Goal: Register for event/course

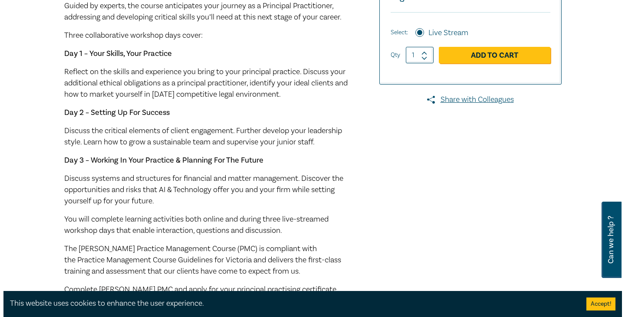
scroll to position [304, 0]
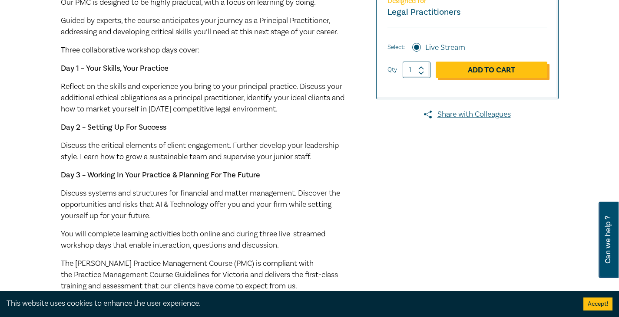
click at [502, 78] on link "Add to Cart" at bounding box center [492, 70] width 112 height 17
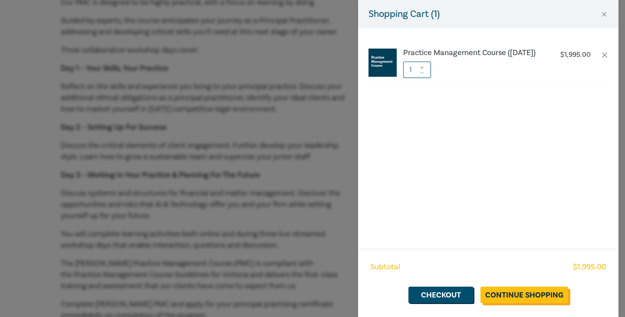
click at [512, 294] on link "Continue Shopping" at bounding box center [525, 295] width 88 height 17
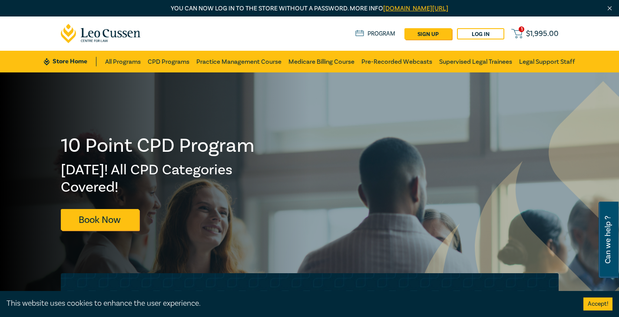
click at [533, 34] on span "$ 1,995.00" at bounding box center [542, 34] width 33 height 10
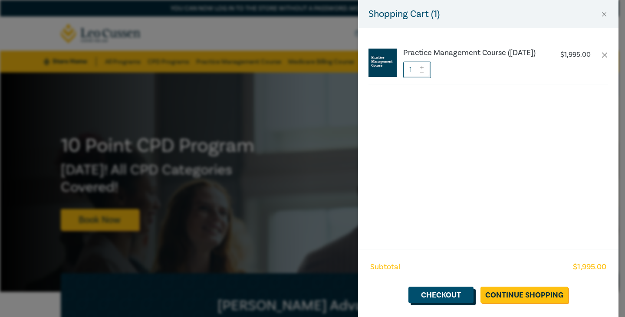
click at [443, 290] on link "Checkout" at bounding box center [441, 295] width 65 height 17
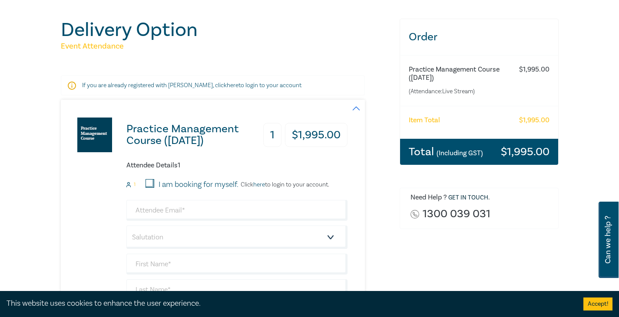
scroll to position [130, 0]
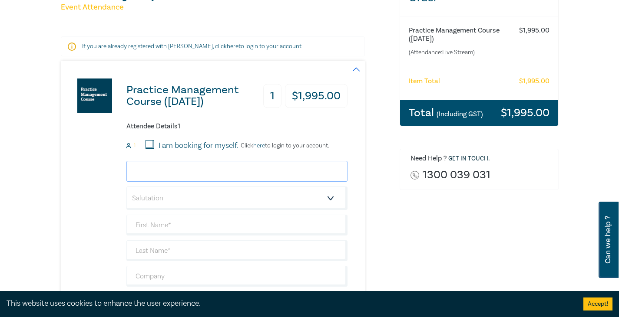
click at [171, 171] on input "email" at bounding box center [236, 171] width 221 height 21
type input "suzi.ignatidis@gmail.com"
type input "SLADJANA"
type input "IGNATIDIS"
type input "0403094783"
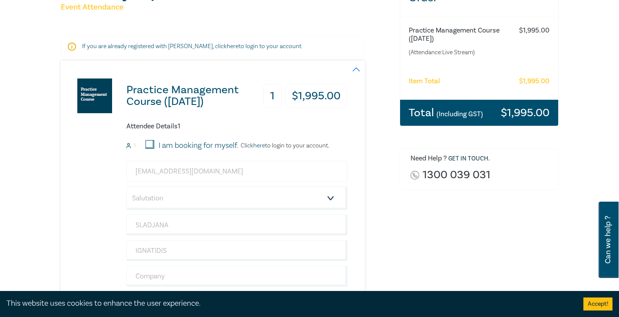
type input "[GEOGRAPHIC_DATA]"
click at [192, 203] on select "Salutation Mr. Mrs. Ms. Miss Dr. Prof. Other" at bounding box center [236, 198] width 221 height 23
select select "Mrs."
click at [126, 187] on select "Salutation Mr. Mrs. Ms. Miss Dr. Prof. Other" at bounding box center [236, 198] width 221 height 23
click at [99, 200] on div "Practice Management Course (December 2025) 1 $ 1,995.00 Attendee Details 1 1 I …" at bounding box center [204, 209] width 287 height 297
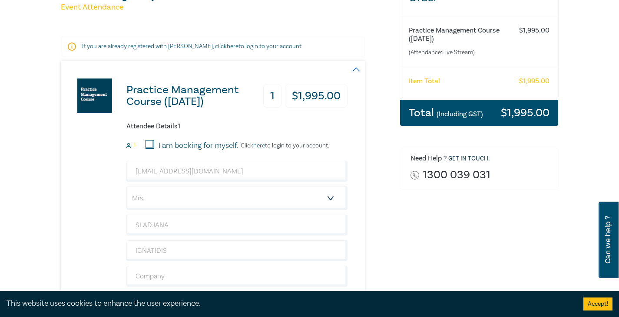
click at [151, 144] on input "I am booking for myself." at bounding box center [149, 144] width 9 height 9
checkbox input "true"
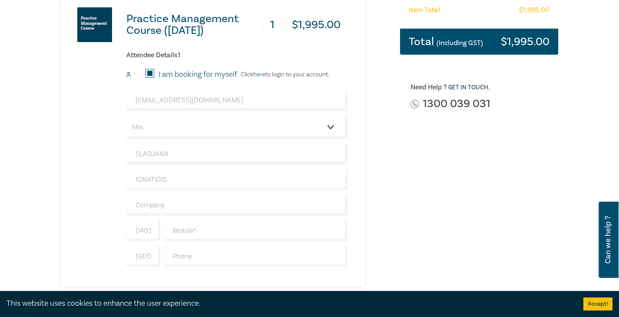
scroll to position [217, 0]
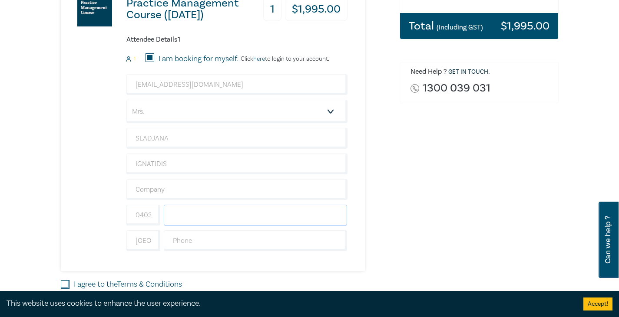
click at [171, 216] on input "text" at bounding box center [256, 215] width 184 height 21
type input "0403094783"
click at [149, 220] on input "0403094783" at bounding box center [143, 215] width 34 height 21
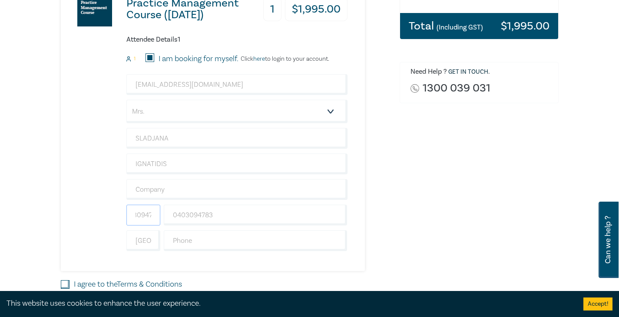
click at [149, 219] on input "0403094783" at bounding box center [143, 215] width 34 height 21
click at [179, 238] on input "text" at bounding box center [256, 241] width 184 height 21
click at [150, 241] on input "[GEOGRAPHIC_DATA]" at bounding box center [143, 241] width 34 height 21
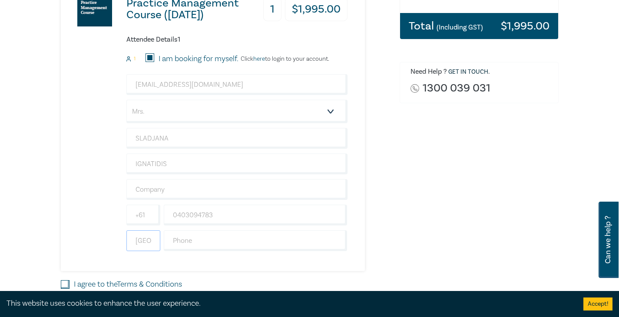
scroll to position [0, 11]
click at [150, 241] on input "[GEOGRAPHIC_DATA]" at bounding box center [143, 241] width 34 height 21
click at [102, 215] on div "Practice Management Course (December 2025) 1 $ 1,995.00 Attendee Details 1 1 I …" at bounding box center [204, 122] width 287 height 297
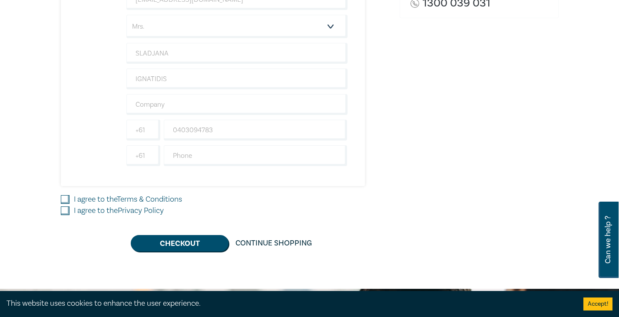
scroll to position [304, 0]
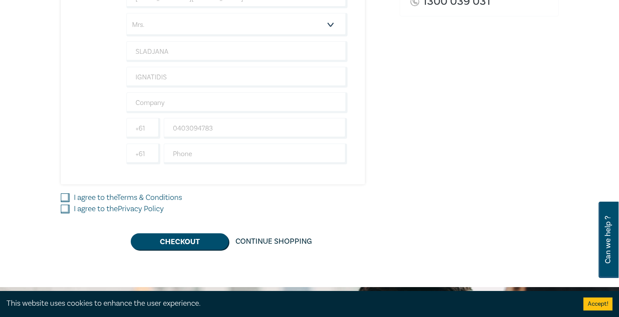
click at [66, 197] on input "I agree to the Terms & Conditions" at bounding box center [65, 198] width 9 height 9
checkbox input "true"
click at [64, 211] on input "I agree to the Privacy Policy" at bounding box center [65, 209] width 9 height 9
checkbox input "true"
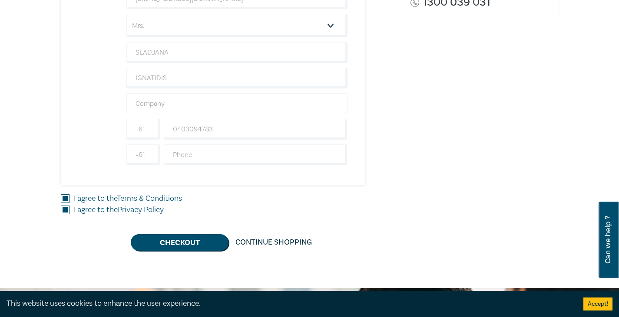
scroll to position [347, 0]
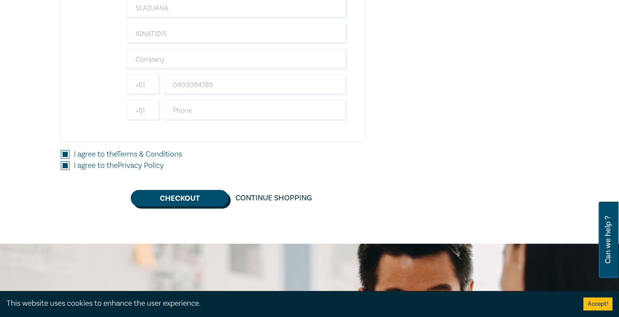
click at [208, 201] on button "Checkout" at bounding box center [180, 198] width 98 height 17
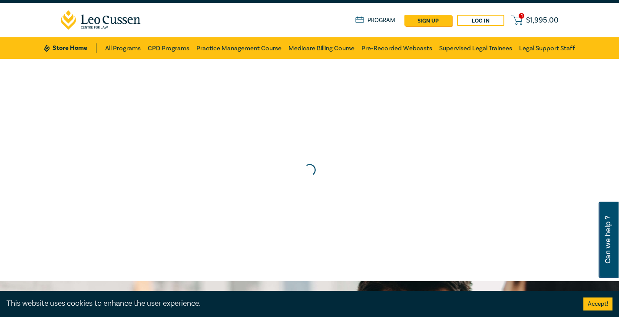
scroll to position [0, 0]
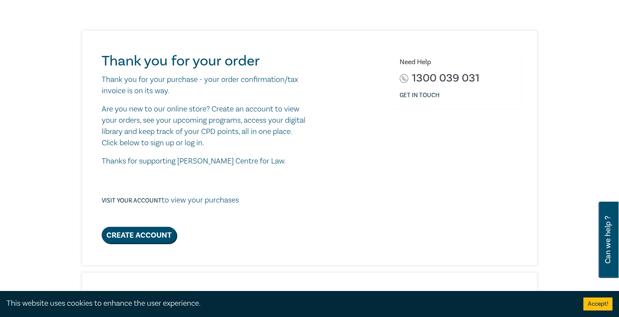
scroll to position [12, 0]
